Goal: Check status: Check status

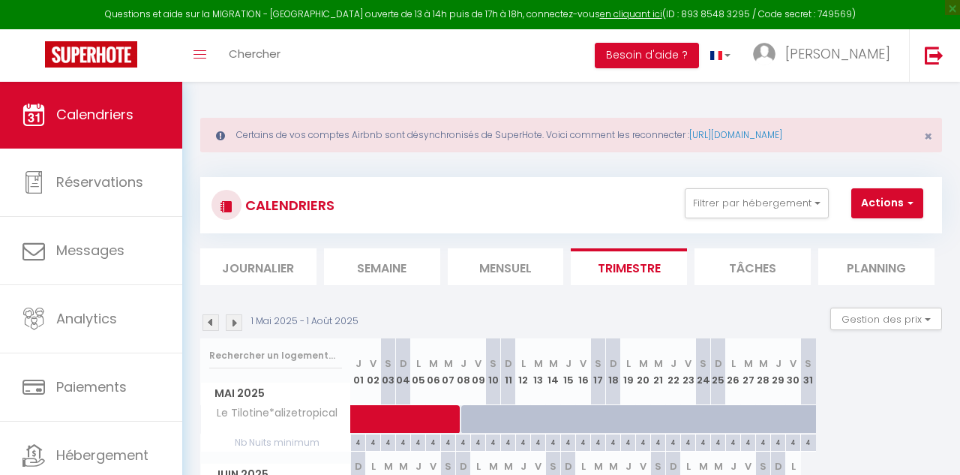
select select
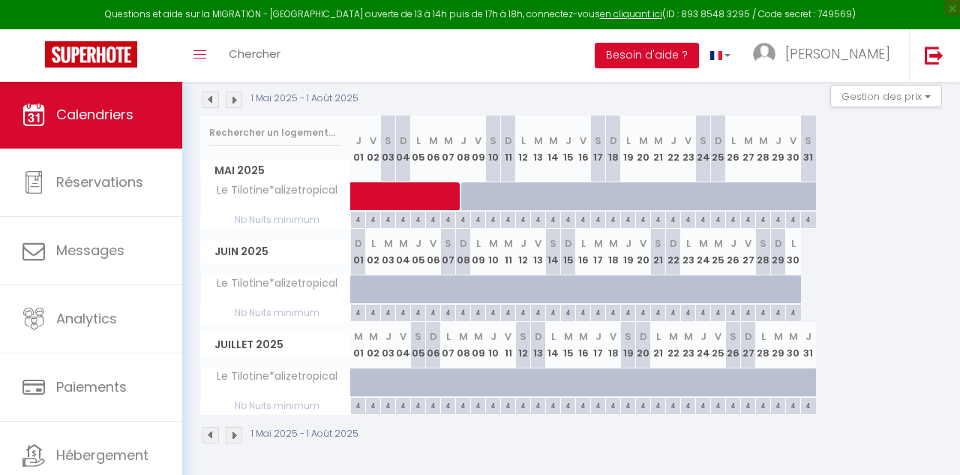
scroll to position [222, 0]
click at [475, 186] on span at bounding box center [483, 197] width 242 height 29
select select "OK"
select select "KO"
select select "0"
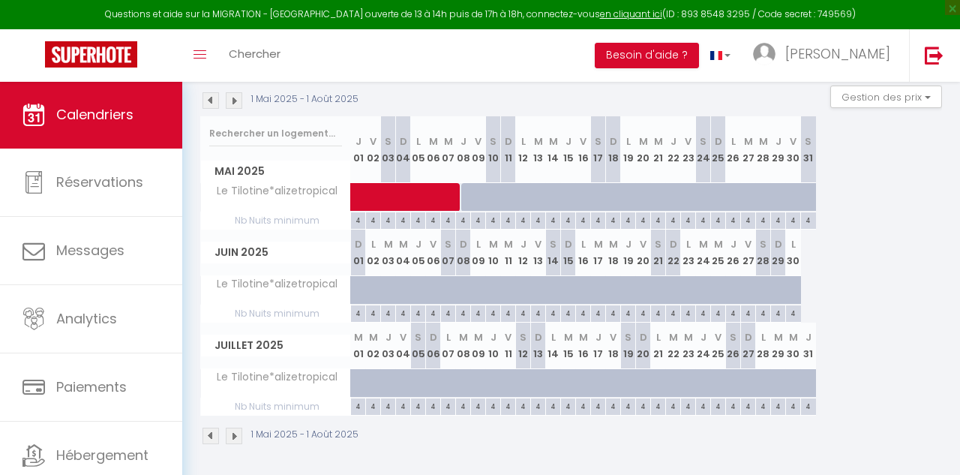
select select "1"
select select
